Goal: Navigation & Orientation: Find specific page/section

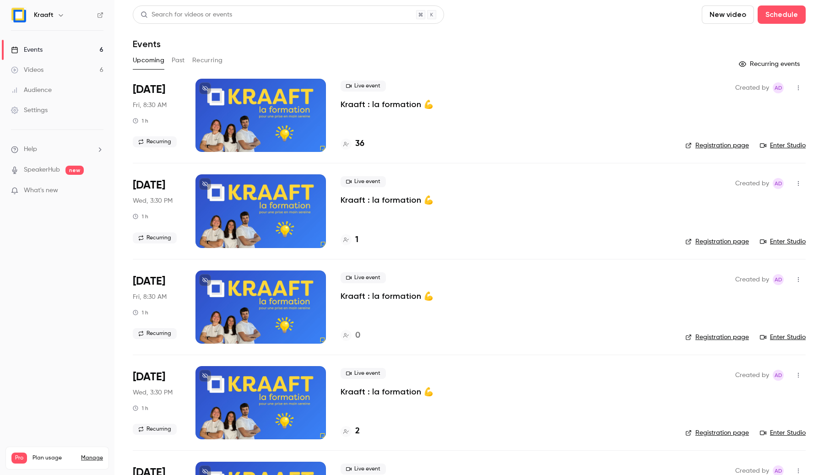
click at [62, 18] on button "button" at bounding box center [60, 15] width 11 height 11
click at [283, 50] on div at bounding box center [412, 237] width 824 height 475
click at [44, 60] on link "Videos 6" at bounding box center [57, 70] width 114 height 20
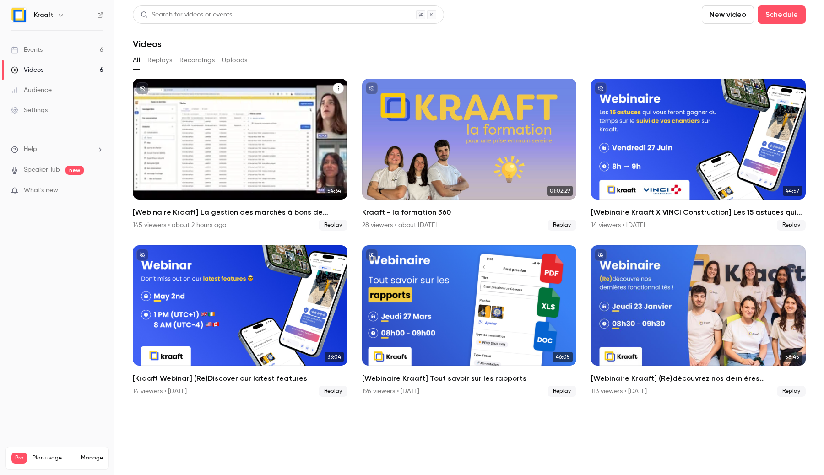
click at [225, 178] on div "[Webinaire Kraaft] La gestion des marchés à bons de commande et des petites int…" at bounding box center [240, 139] width 215 height 121
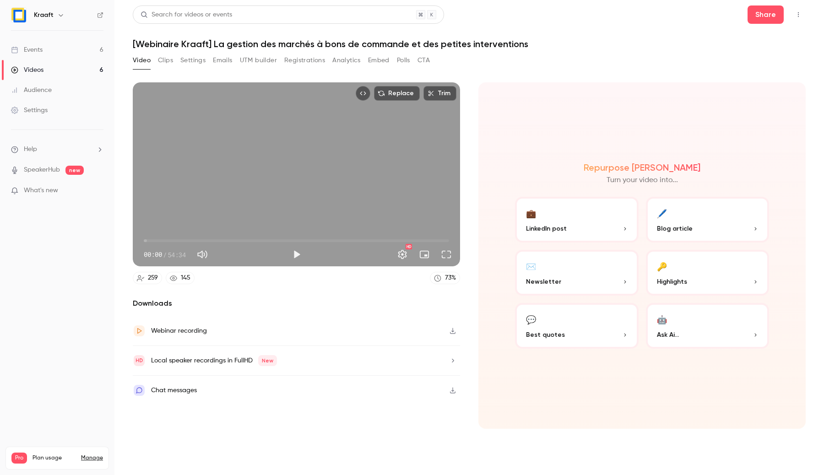
click at [82, 71] on link "Videos 6" at bounding box center [57, 70] width 114 height 20
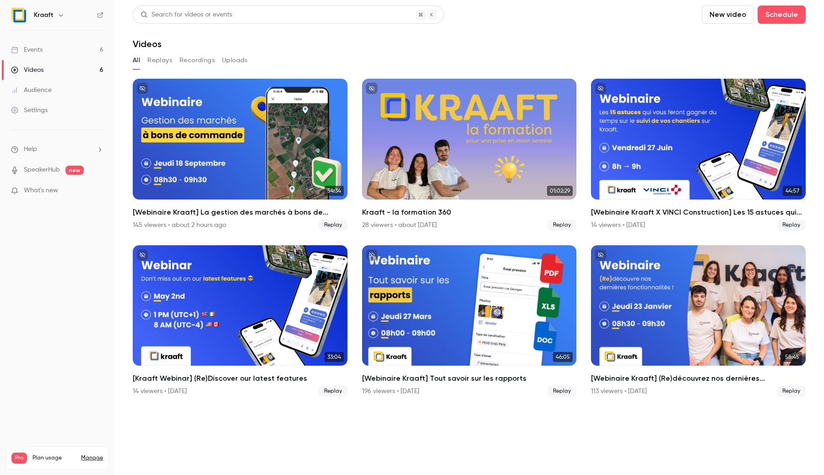
click at [75, 50] on link "Events 6" at bounding box center [57, 50] width 114 height 20
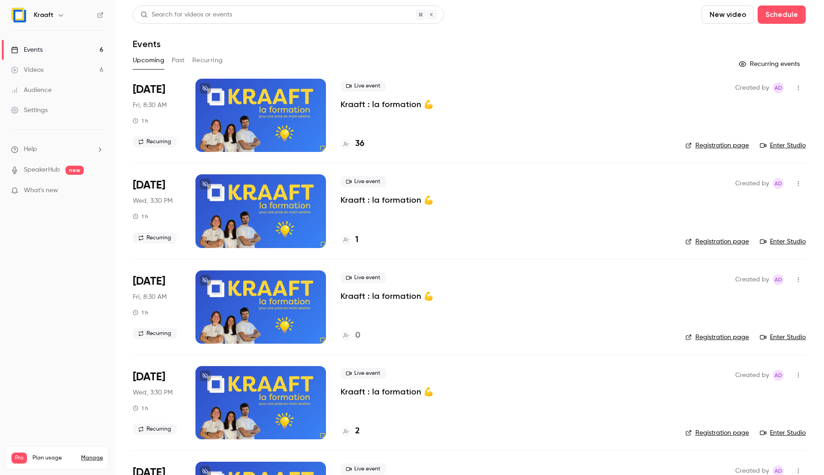
click at [173, 63] on button "Past" at bounding box center [178, 60] width 13 height 15
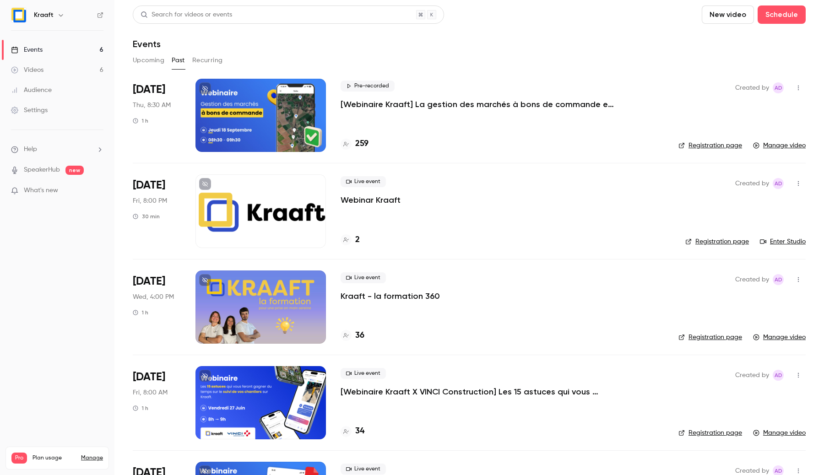
click at [236, 116] on div at bounding box center [260, 115] width 130 height 73
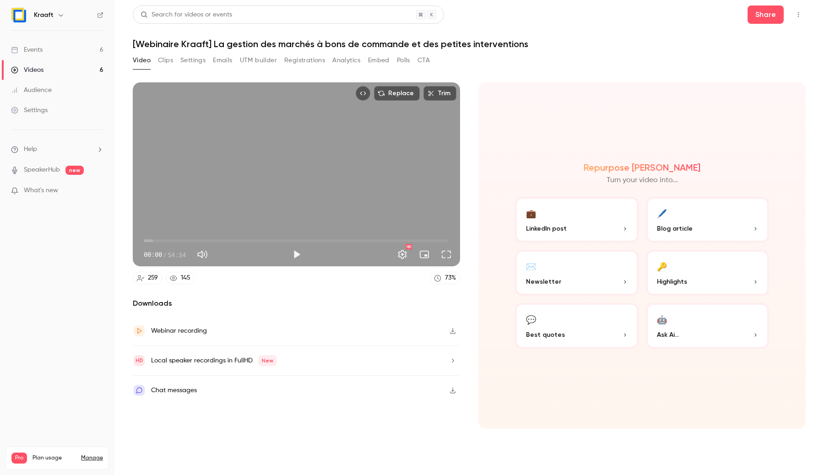
click at [196, 61] on button "Settings" at bounding box center [192, 60] width 25 height 15
